Goal: Find contact information: Find contact information

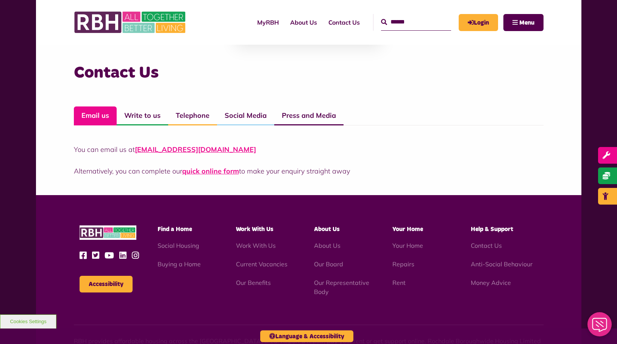
scroll to position [520, 0]
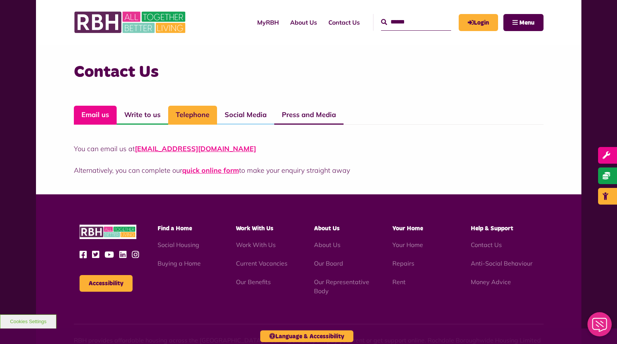
click at [186, 120] on link "Telephone" at bounding box center [192, 115] width 49 height 19
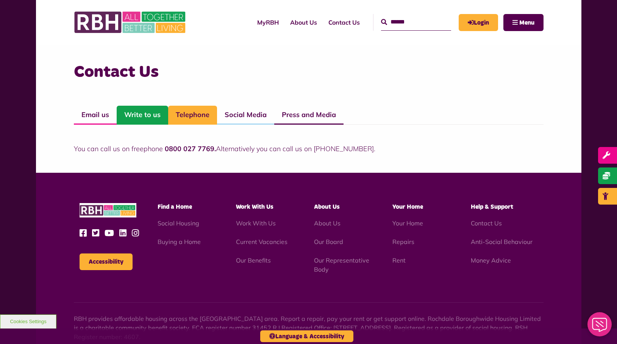
click at [152, 113] on link "Write to us" at bounding box center [142, 115] width 51 height 19
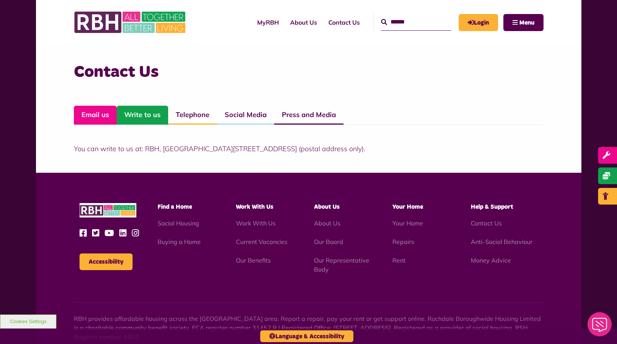
drag, startPoint x: 86, startPoint y: 113, endPoint x: 114, endPoint y: 121, distance: 28.6
click at [86, 113] on link "Email us" at bounding box center [95, 115] width 43 height 19
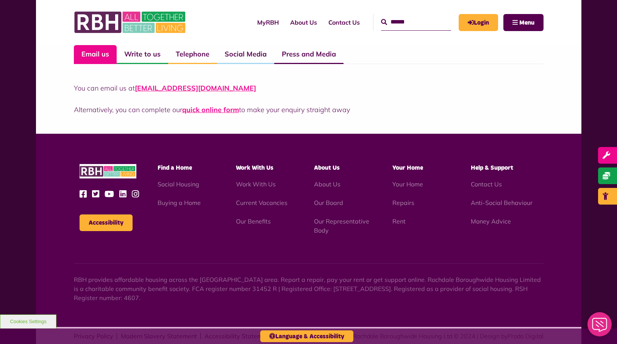
scroll to position [582, 0]
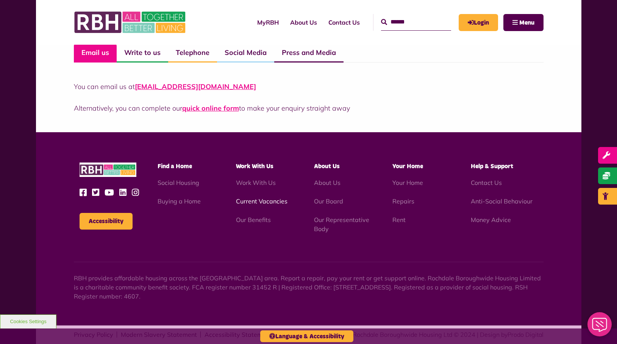
click at [274, 199] on link "Current Vacancies" at bounding box center [261, 201] width 51 height 8
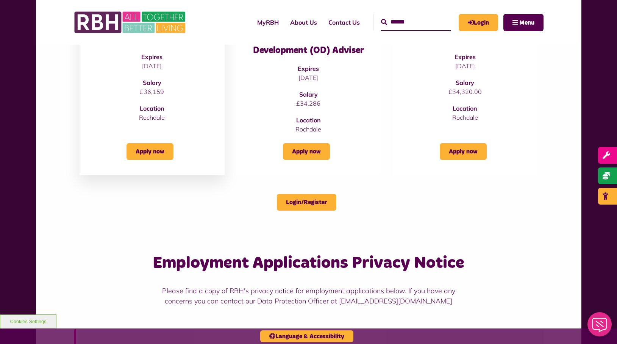
scroll to position [125, 0]
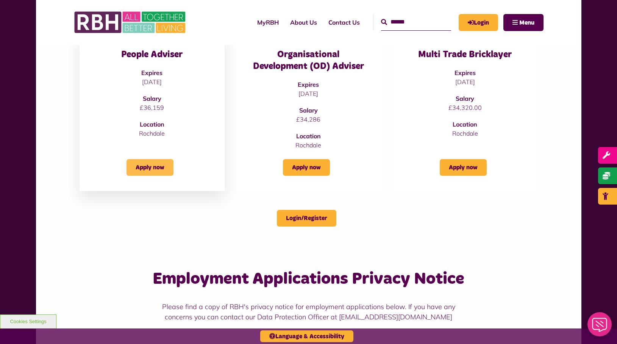
click at [161, 174] on link "Apply now" at bounding box center [149, 167] width 47 height 17
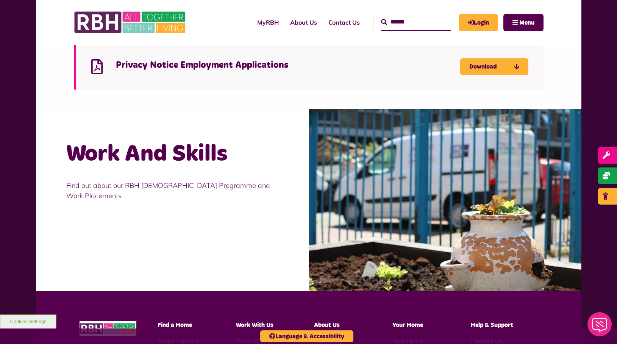
scroll to position [424, 0]
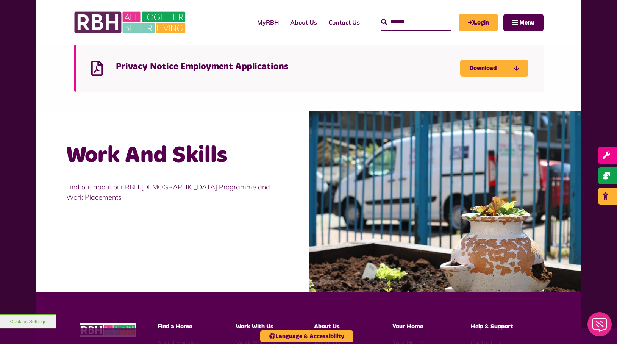
click at [337, 23] on link "Contact Us" at bounding box center [343, 22] width 43 height 20
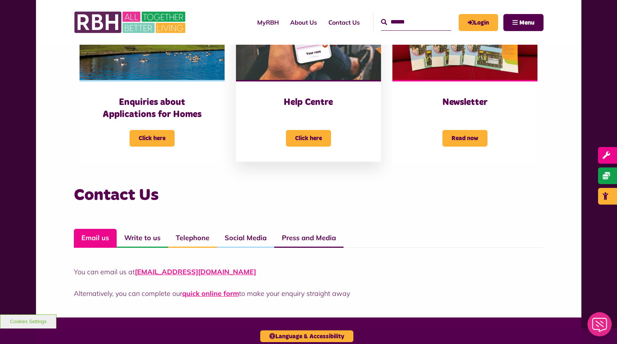
scroll to position [419, 0]
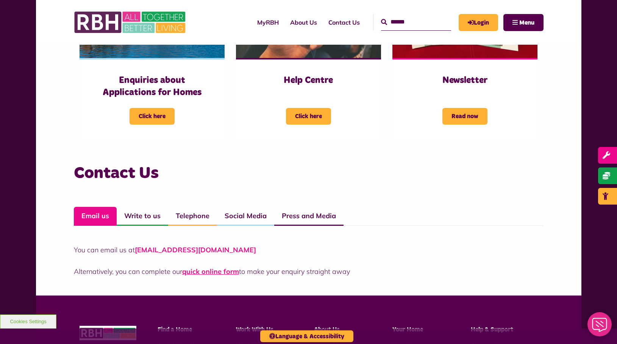
drag, startPoint x: 241, startPoint y: 251, endPoint x: 207, endPoint y: 249, distance: 34.5
click at [207, 249] on p "You can email us at CustomerExperience@rbh.org.uk" at bounding box center [308, 249] width 469 height 10
copy link "rbh.org.uk"
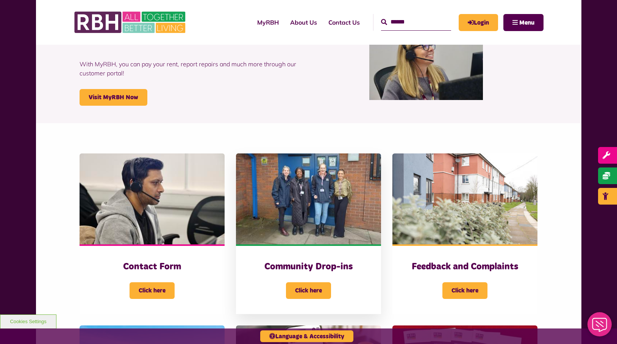
scroll to position [0, 0]
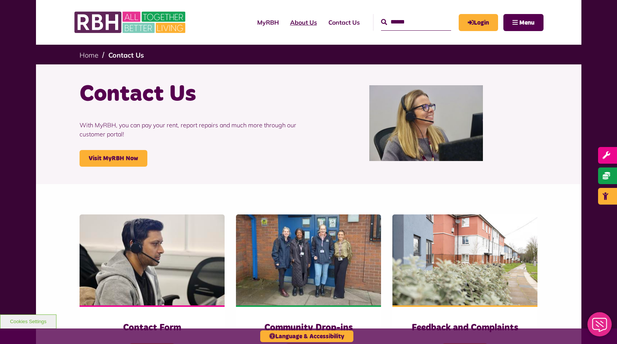
drag, startPoint x: 295, startPoint y: 22, endPoint x: 290, endPoint y: 30, distance: 9.5
click at [295, 22] on link "About Us" at bounding box center [303, 22] width 38 height 20
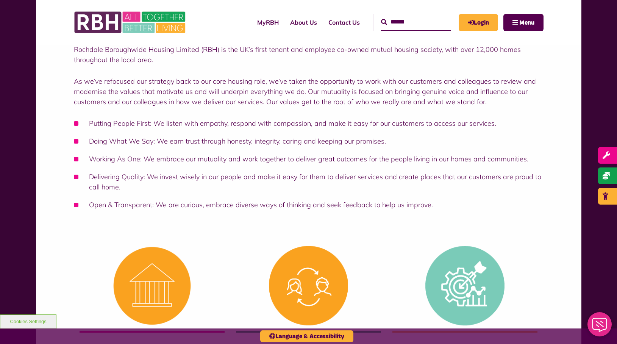
scroll to position [112, 0]
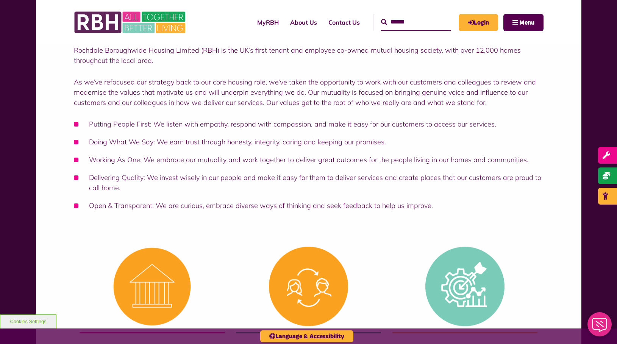
click at [128, 88] on p "As we’ve refocused our strategy back to our core housing role, we’ve taken the …" at bounding box center [308, 92] width 469 height 31
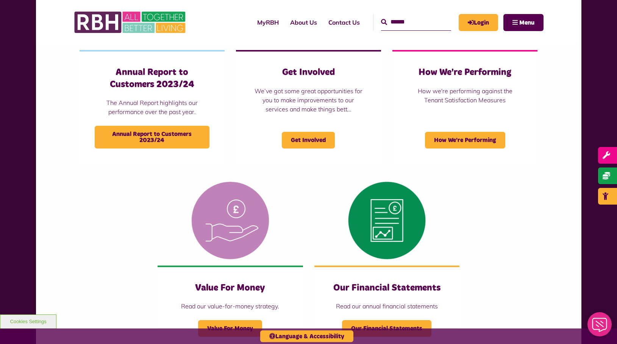
scroll to position [590, 0]
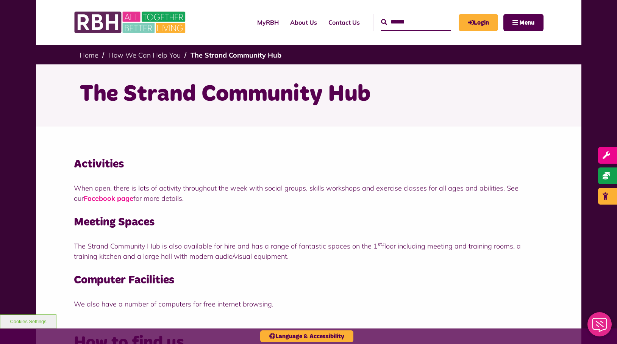
click at [95, 199] on link "Facebook page" at bounding box center [109, 198] width 50 height 9
